Goal: Task Accomplishment & Management: Manage account settings

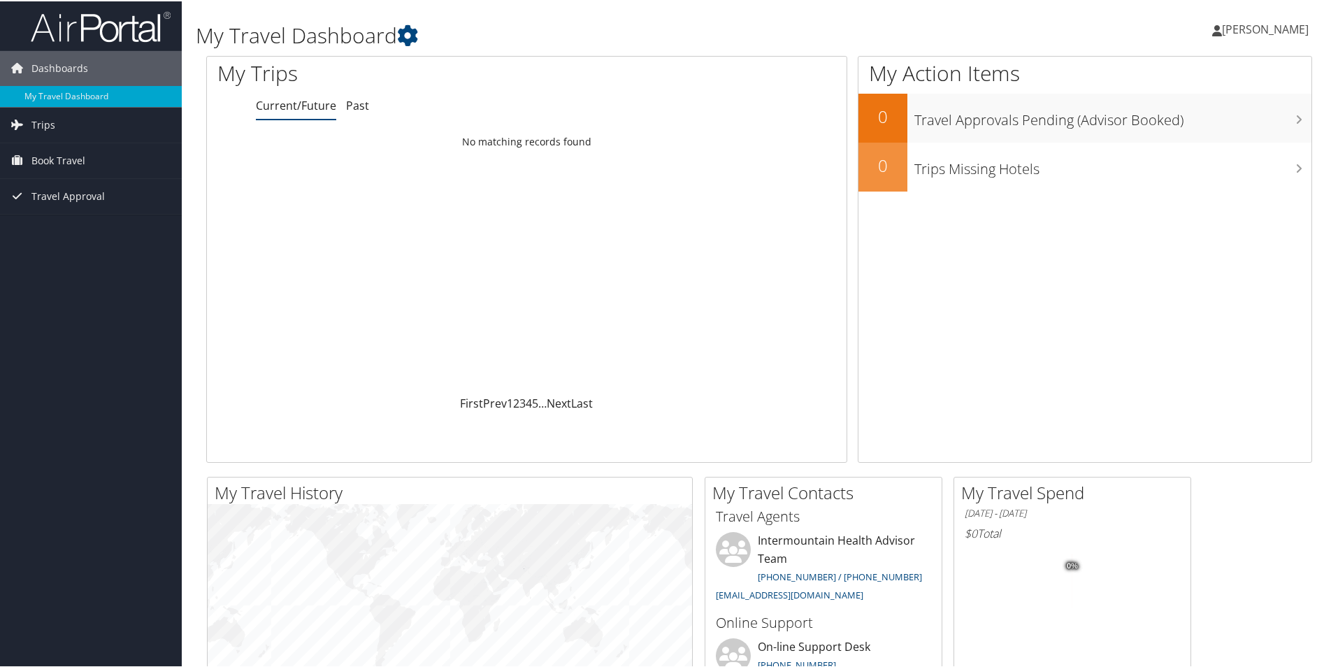
click at [1222, 28] on span "[PERSON_NAME]" at bounding box center [1265, 27] width 87 height 15
click at [1178, 125] on link "View Travel Profile" at bounding box center [1228, 125] width 156 height 24
click at [1293, 24] on span "[PERSON_NAME]" at bounding box center [1265, 27] width 87 height 15
click at [1188, 80] on link "My Settings" at bounding box center [1228, 77] width 156 height 24
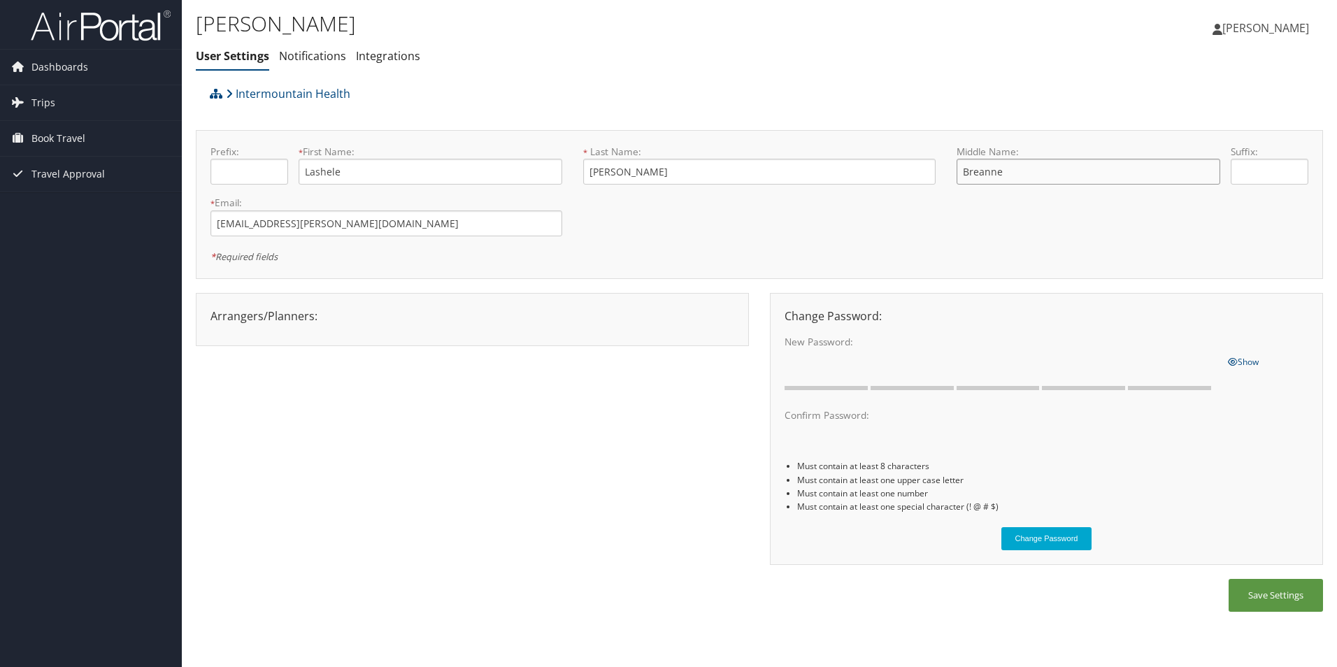
click at [1024, 173] on input "Breanne" at bounding box center [1088, 172] width 264 height 26
type input "Breann"
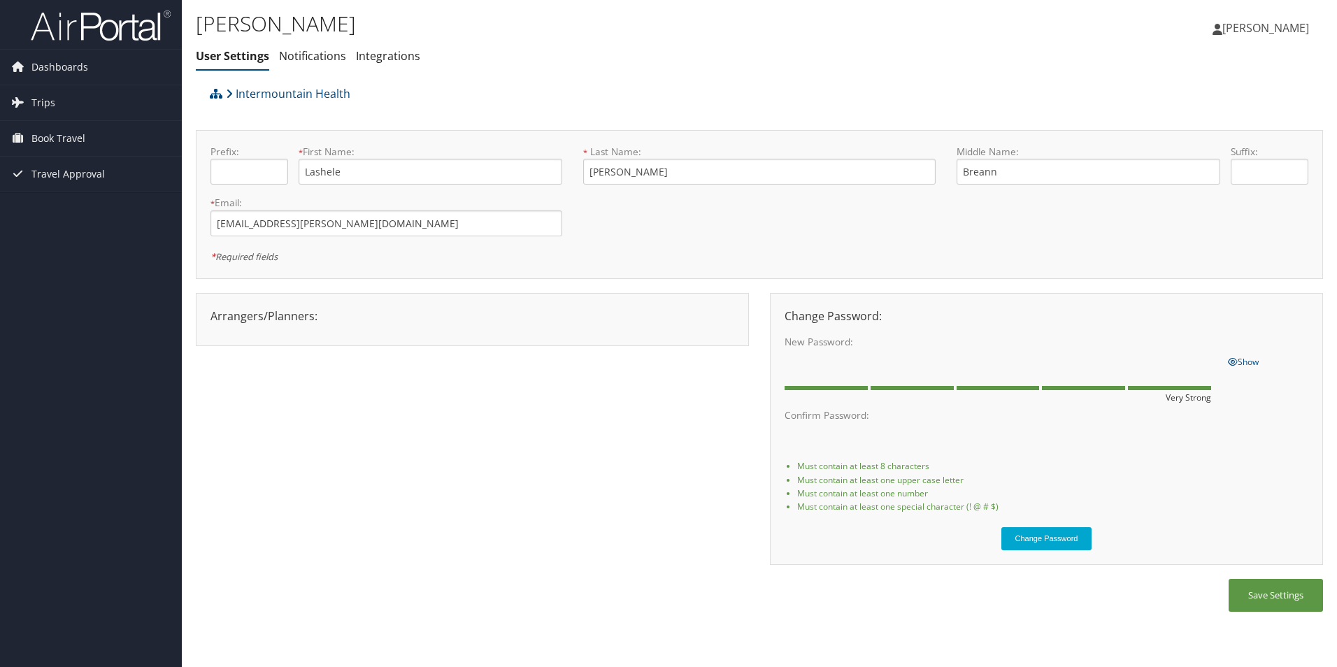
click at [1001, 527] on button "Change Password" at bounding box center [1046, 538] width 91 height 23
click at [85, 172] on span "Travel Approval" at bounding box center [67, 174] width 73 height 35
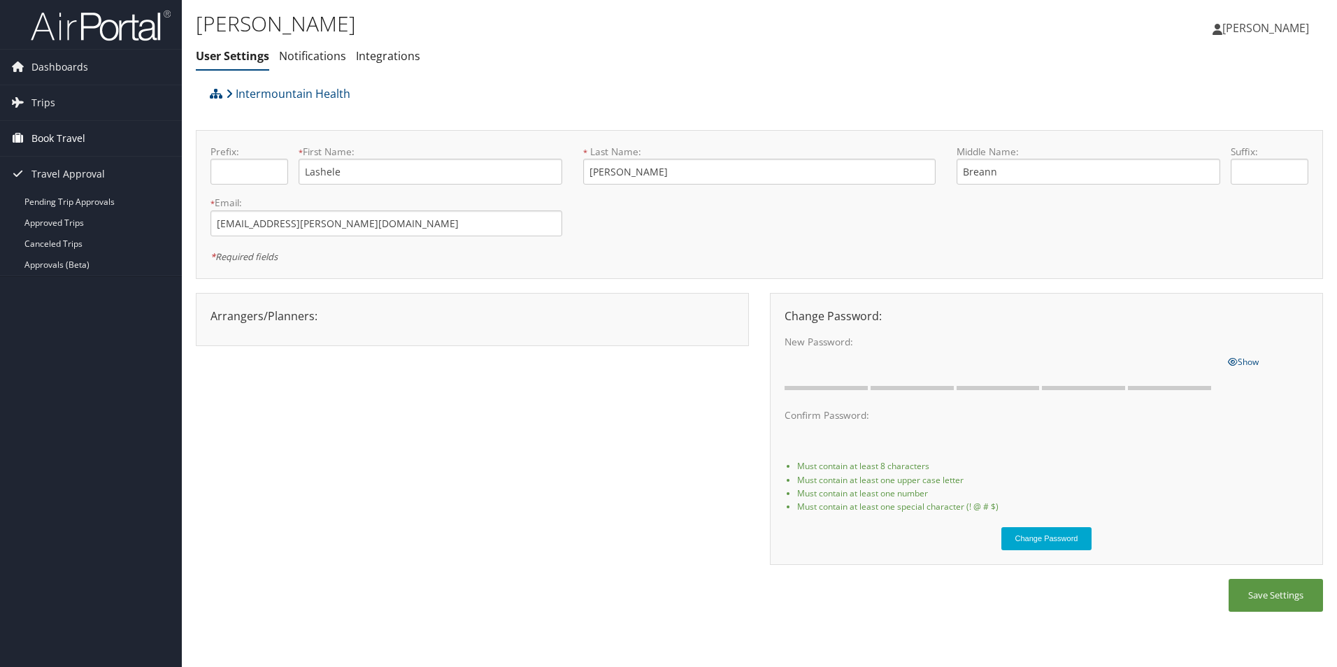
click at [61, 133] on span "Book Travel" at bounding box center [58, 138] width 54 height 35
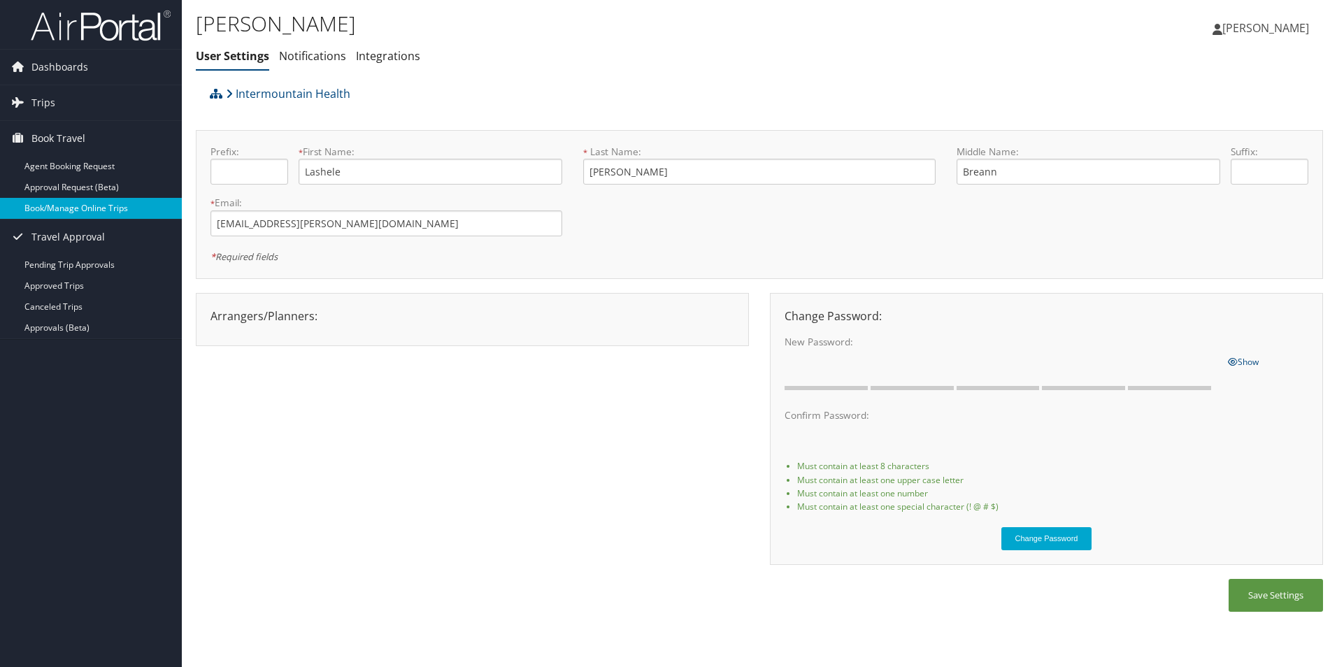
click at [54, 207] on link "Book/Manage Online Trips" at bounding box center [91, 208] width 182 height 21
